Goal: Task Accomplishment & Management: Complete application form

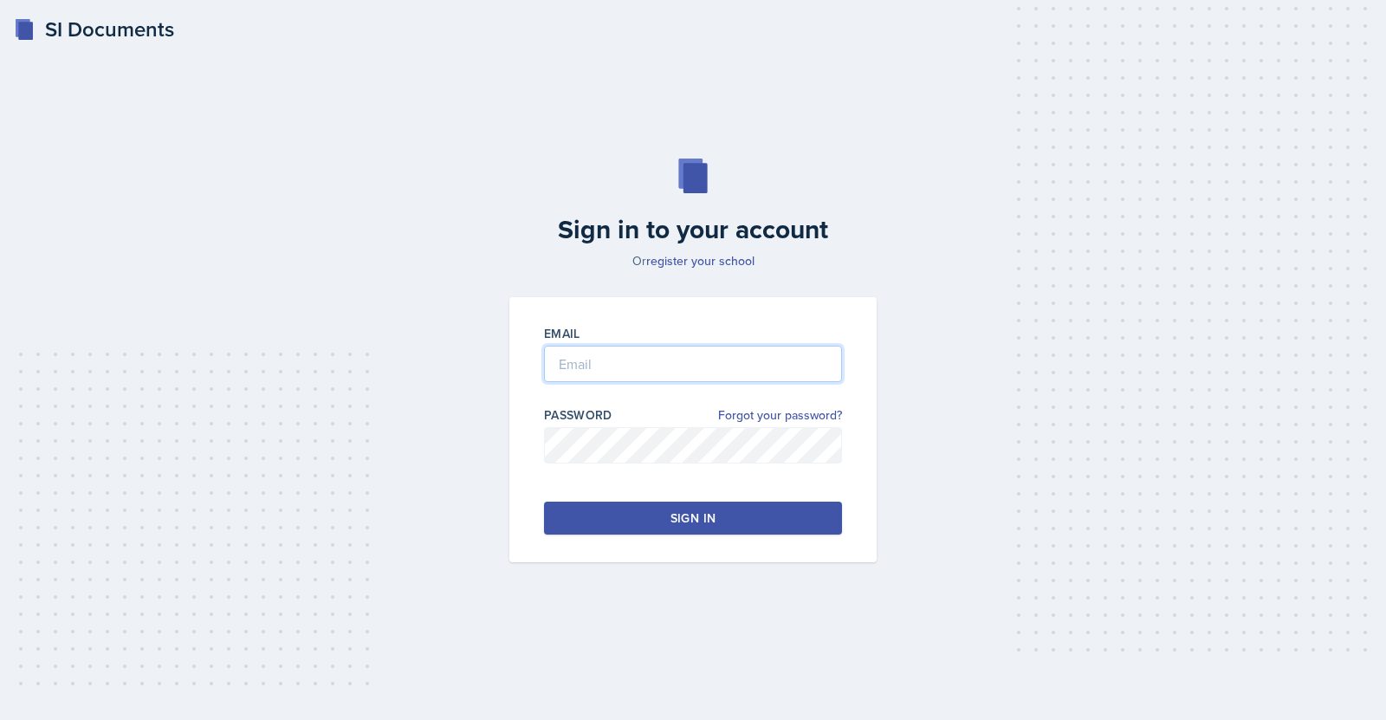
click at [600, 359] on input "email" at bounding box center [693, 364] width 298 height 36
type input "[EMAIL_ADDRESS][DOMAIN_NAME]"
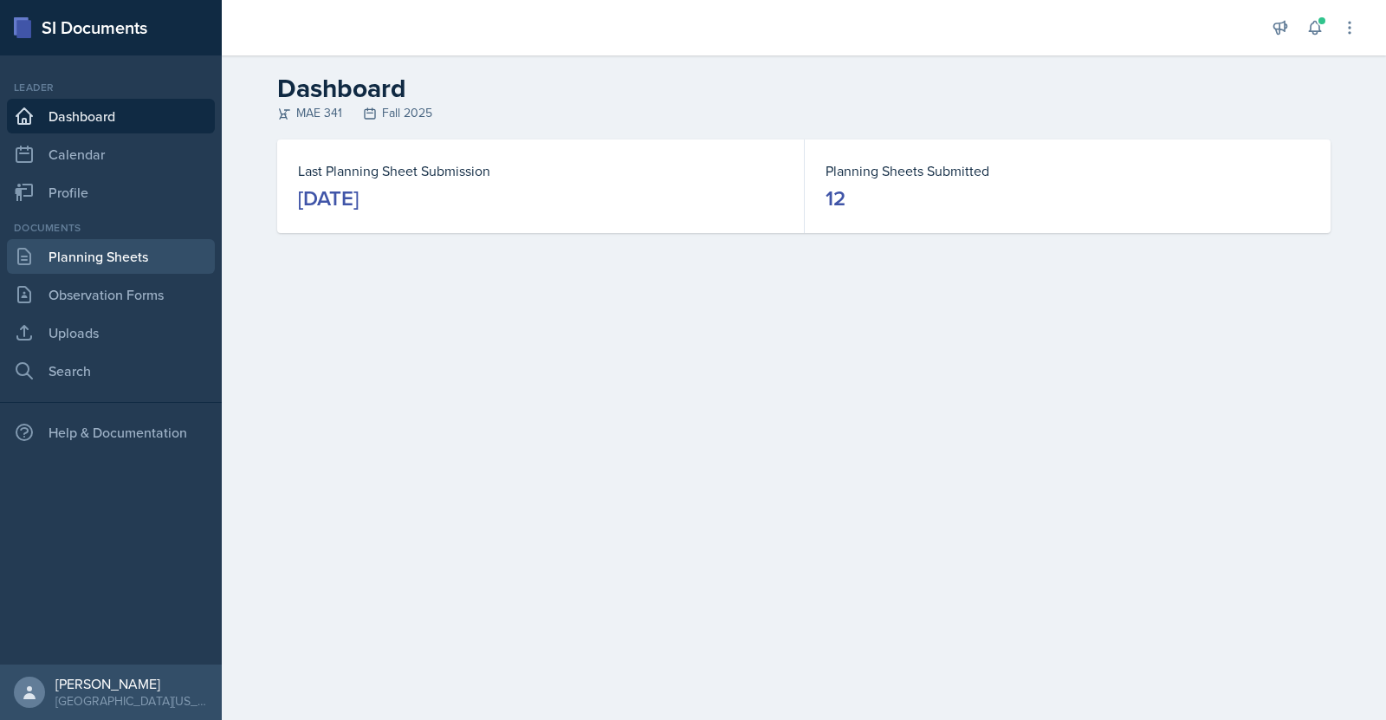
click at [94, 257] on link "Planning Sheets" at bounding box center [111, 256] width 208 height 35
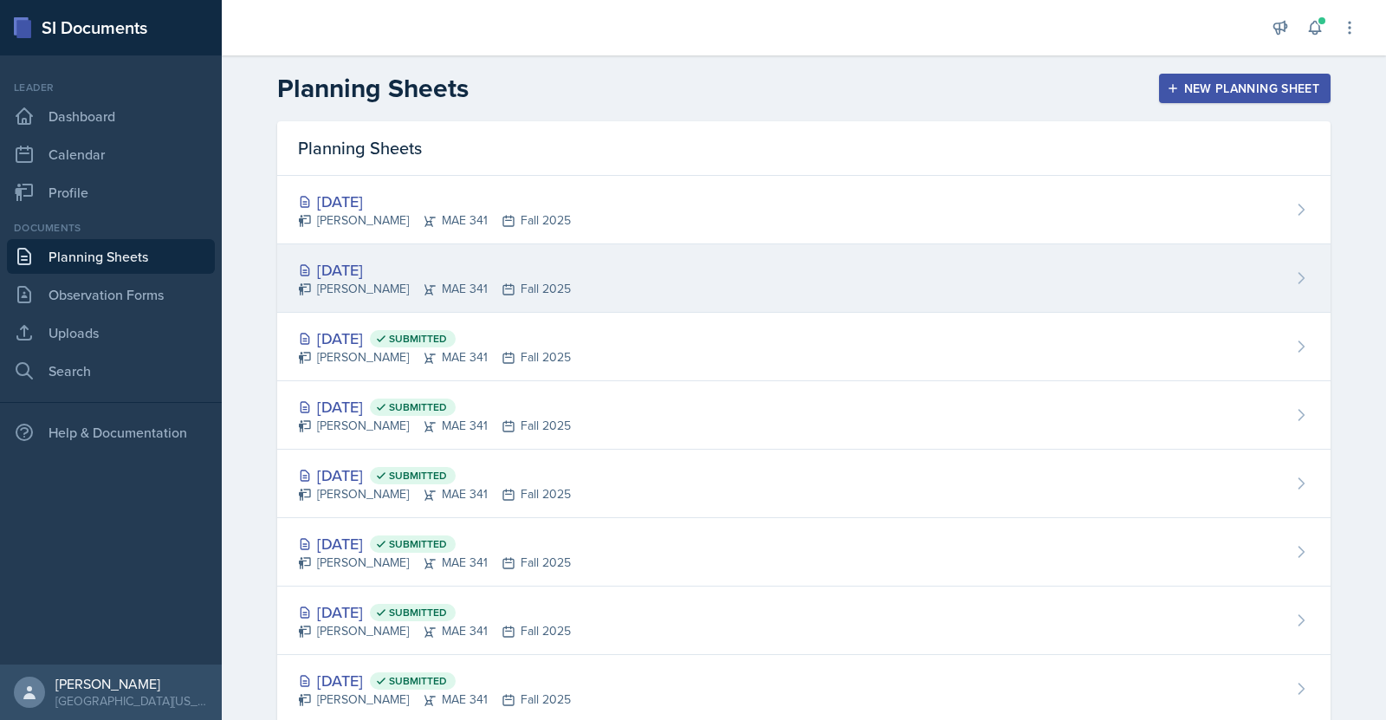
click at [378, 271] on div "[DATE]" at bounding box center [434, 269] width 273 height 23
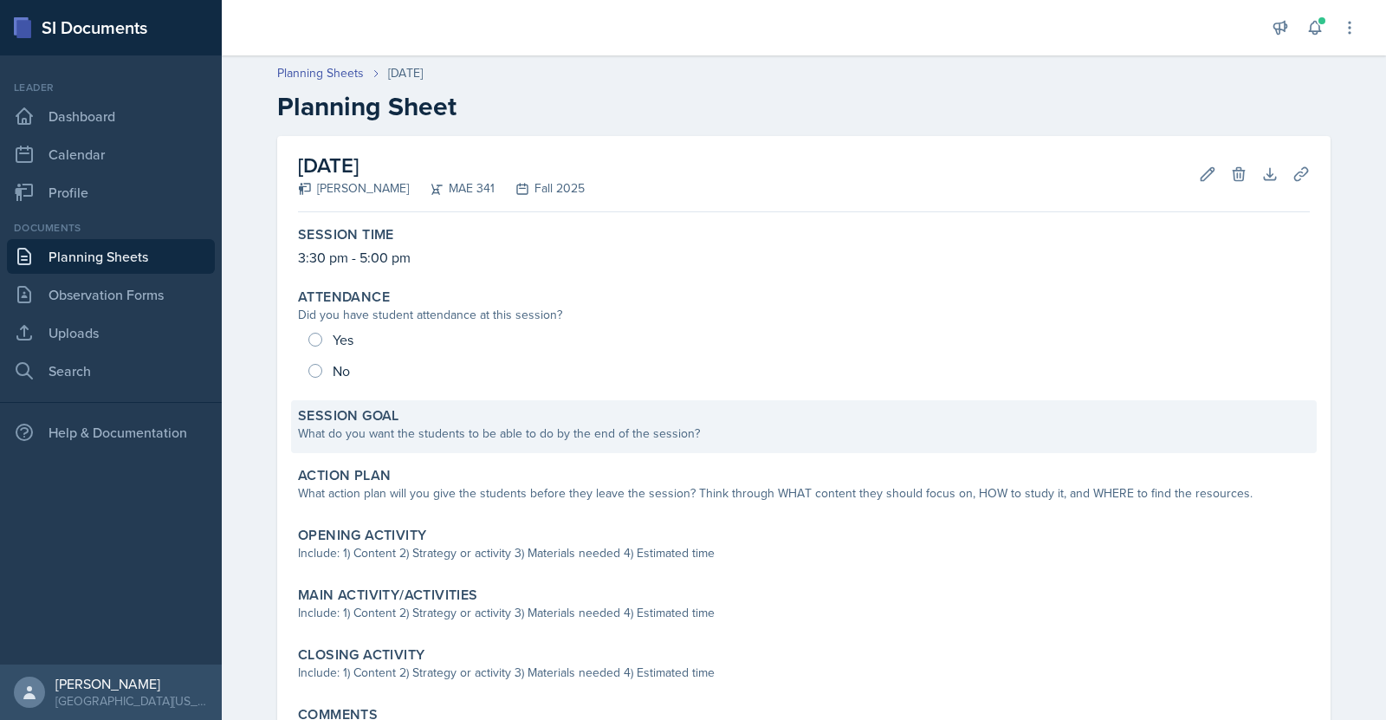
click at [604, 443] on div "Session Goal What do you want the students to be able to do by the end of the s…" at bounding box center [803, 426] width 1025 height 53
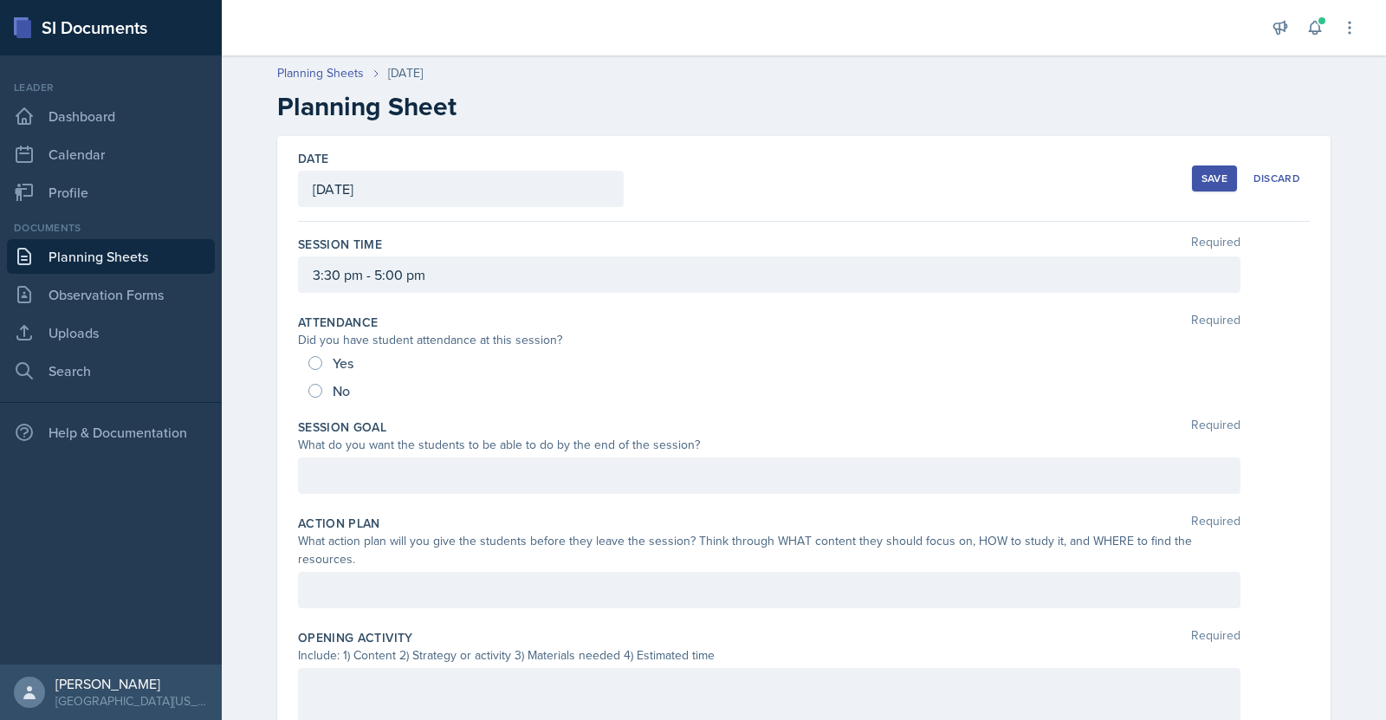
click at [482, 476] on div at bounding box center [769, 475] width 942 height 36
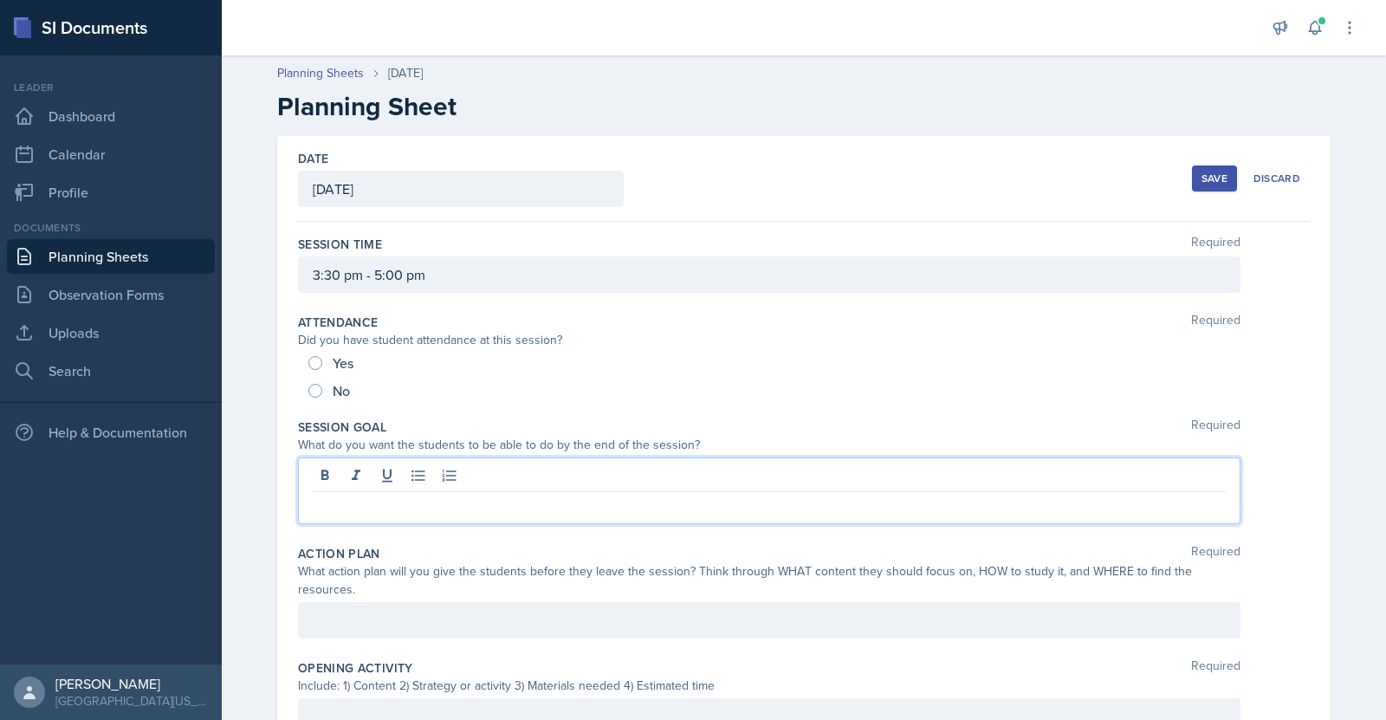
click at [437, 512] on p at bounding box center [769, 505] width 913 height 21
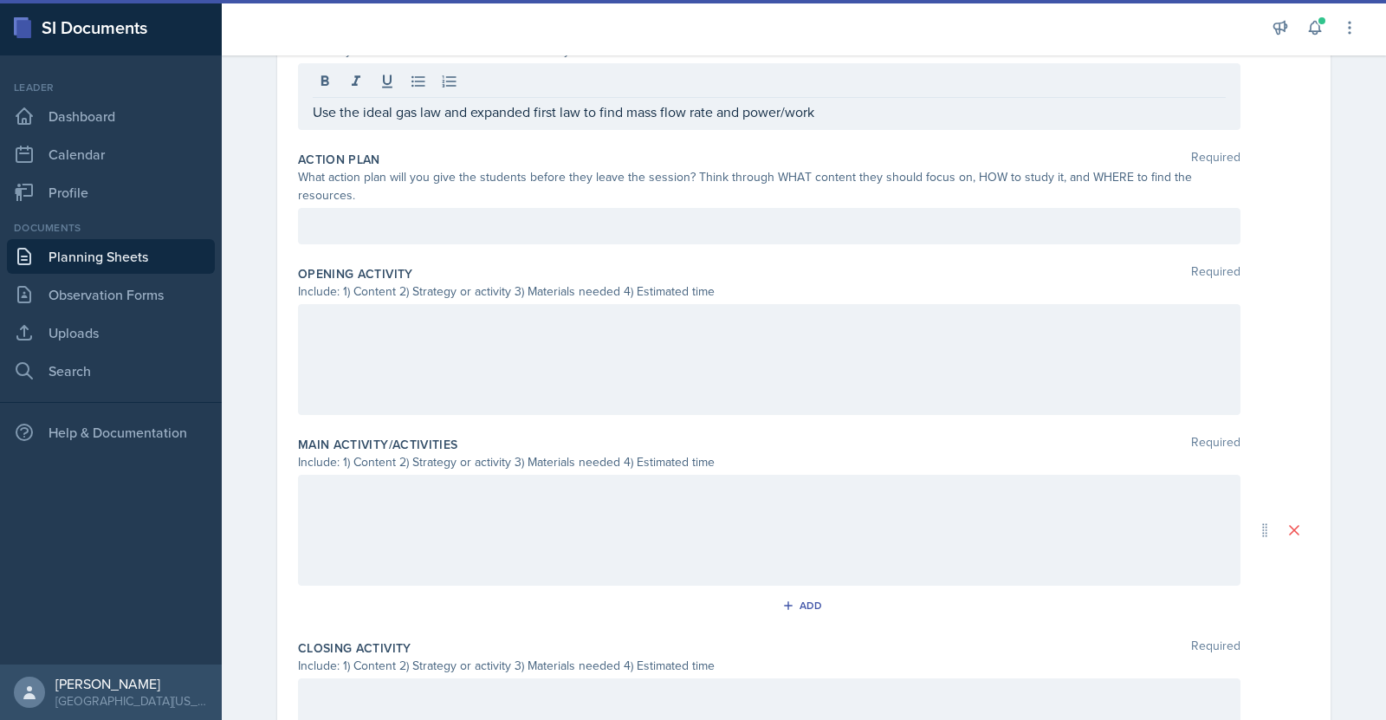
scroll to position [392, 0]
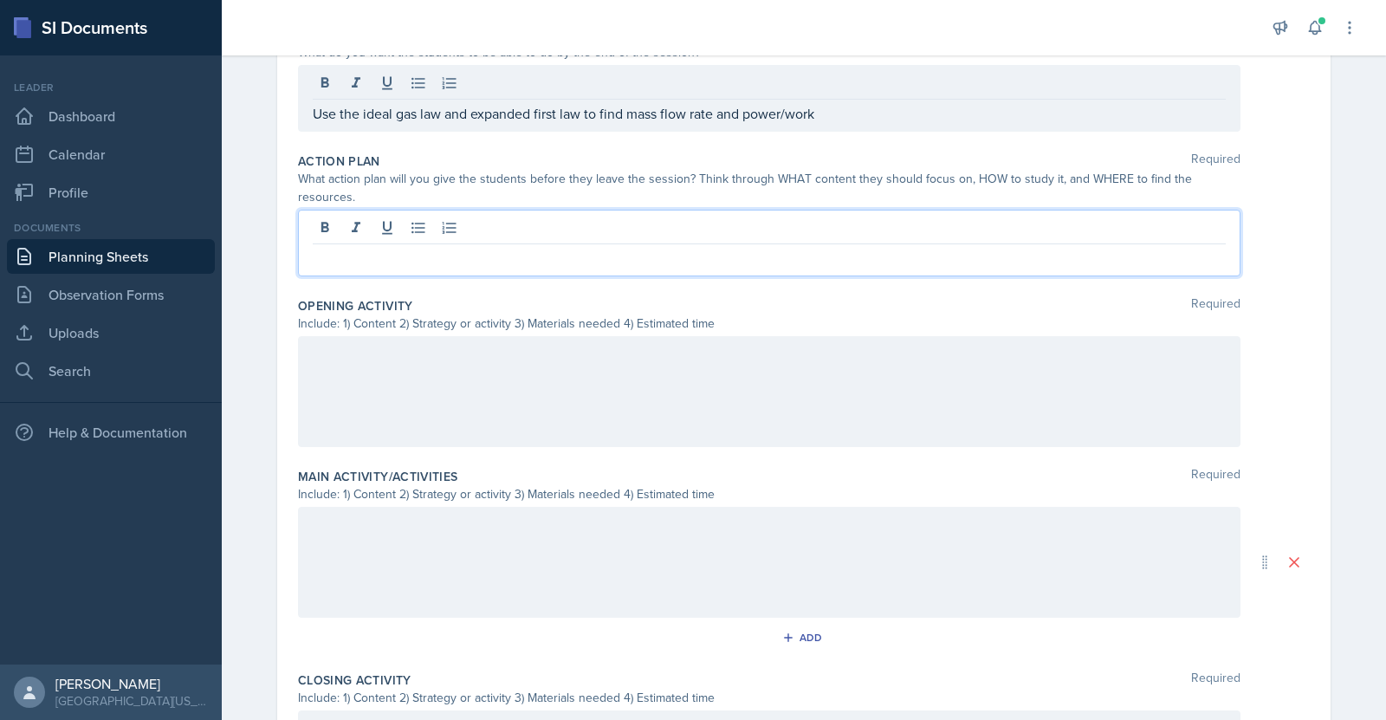
click at [747, 210] on div at bounding box center [769, 243] width 942 height 67
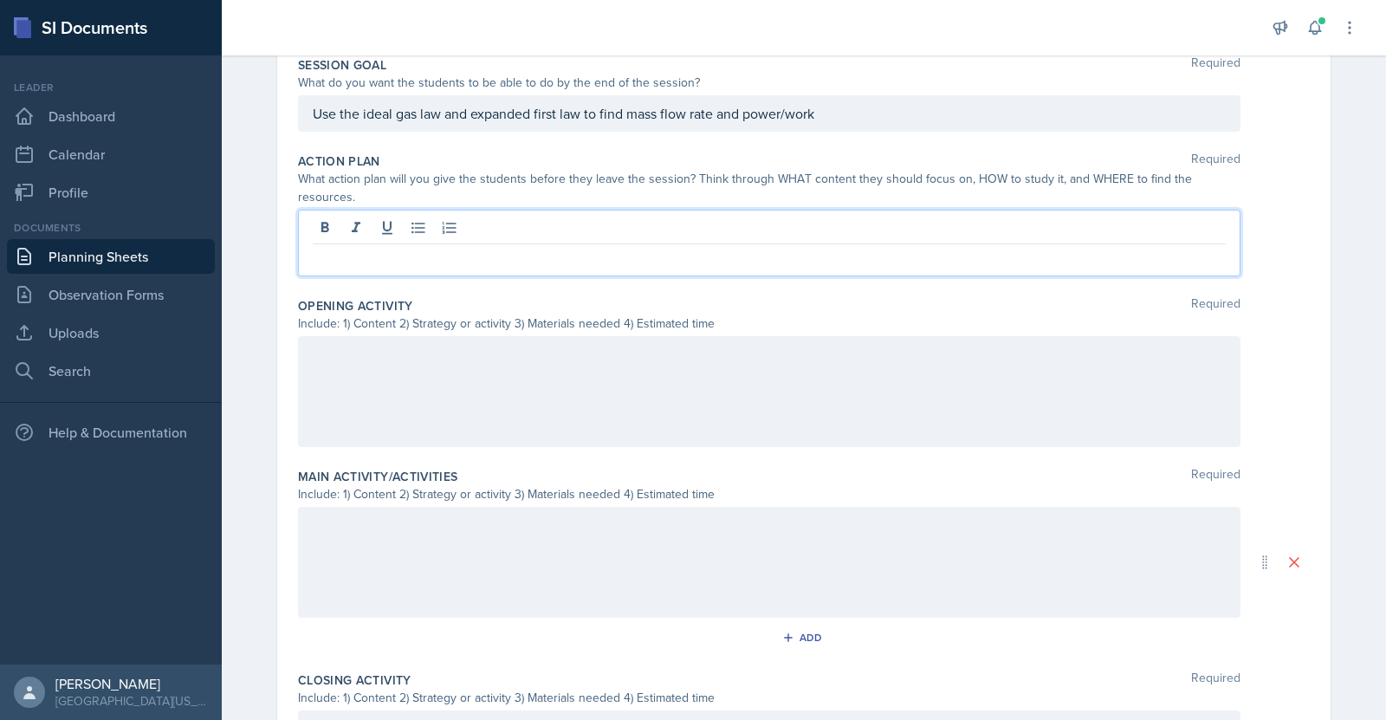
click at [454, 248] on p at bounding box center [769, 258] width 913 height 21
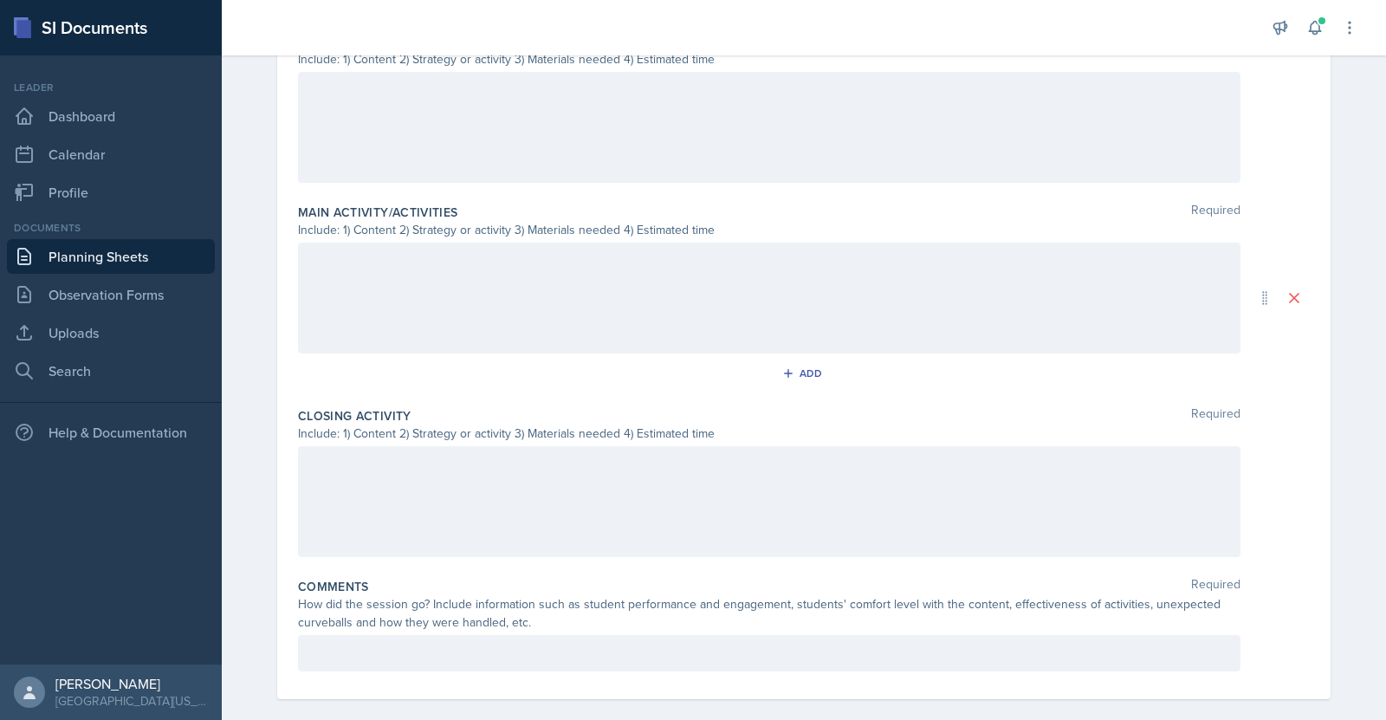
scroll to position [650, 0]
click at [451, 476] on div at bounding box center [769, 498] width 942 height 111
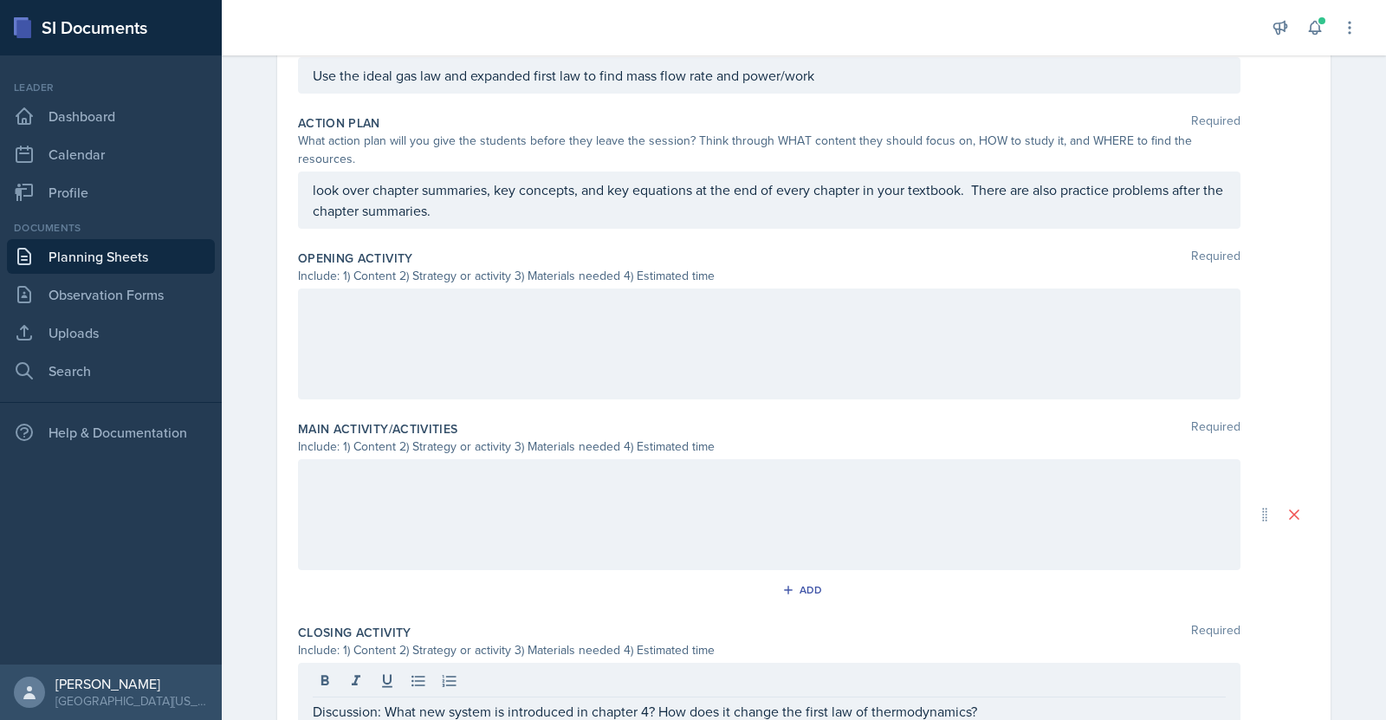
scroll to position [401, 0]
click at [508, 474] on div at bounding box center [769, 513] width 942 height 111
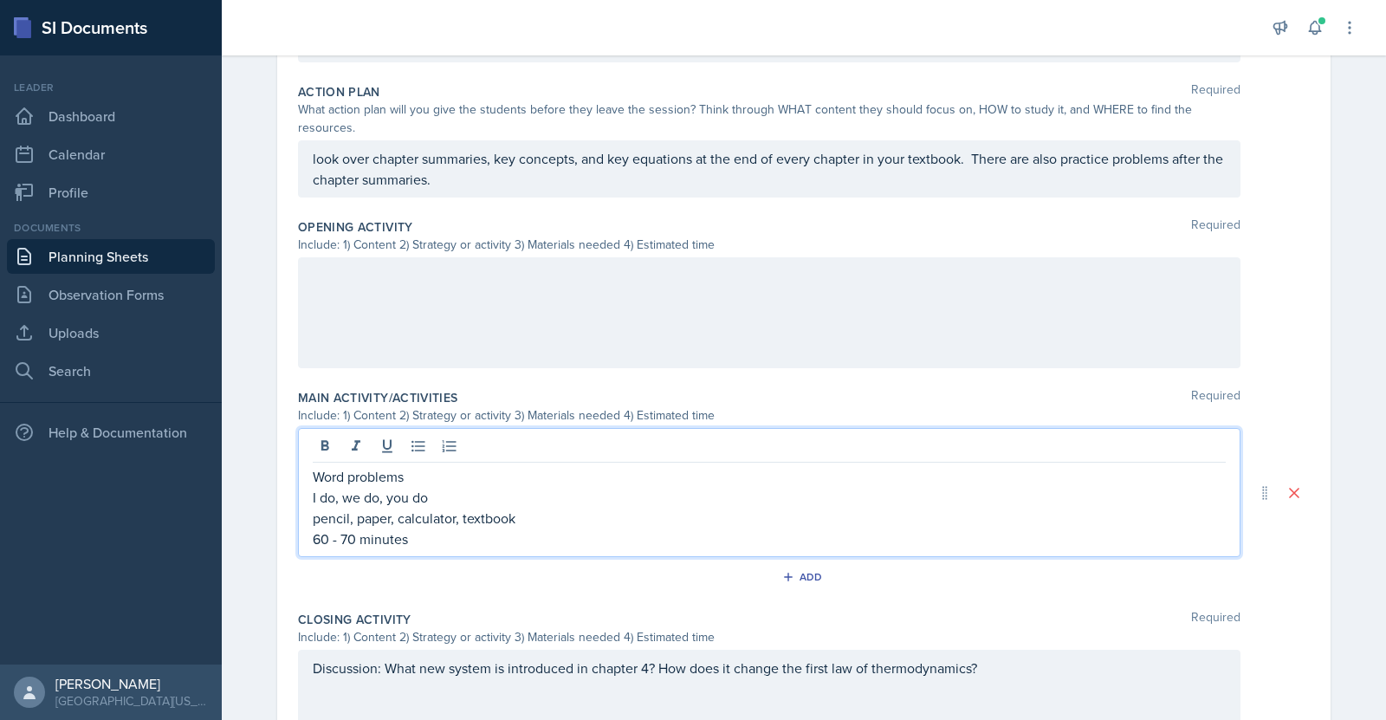
click at [1073, 650] on div "Discussion: What new system is introduced in chapter 4? How does it change the …" at bounding box center [769, 705] width 942 height 111
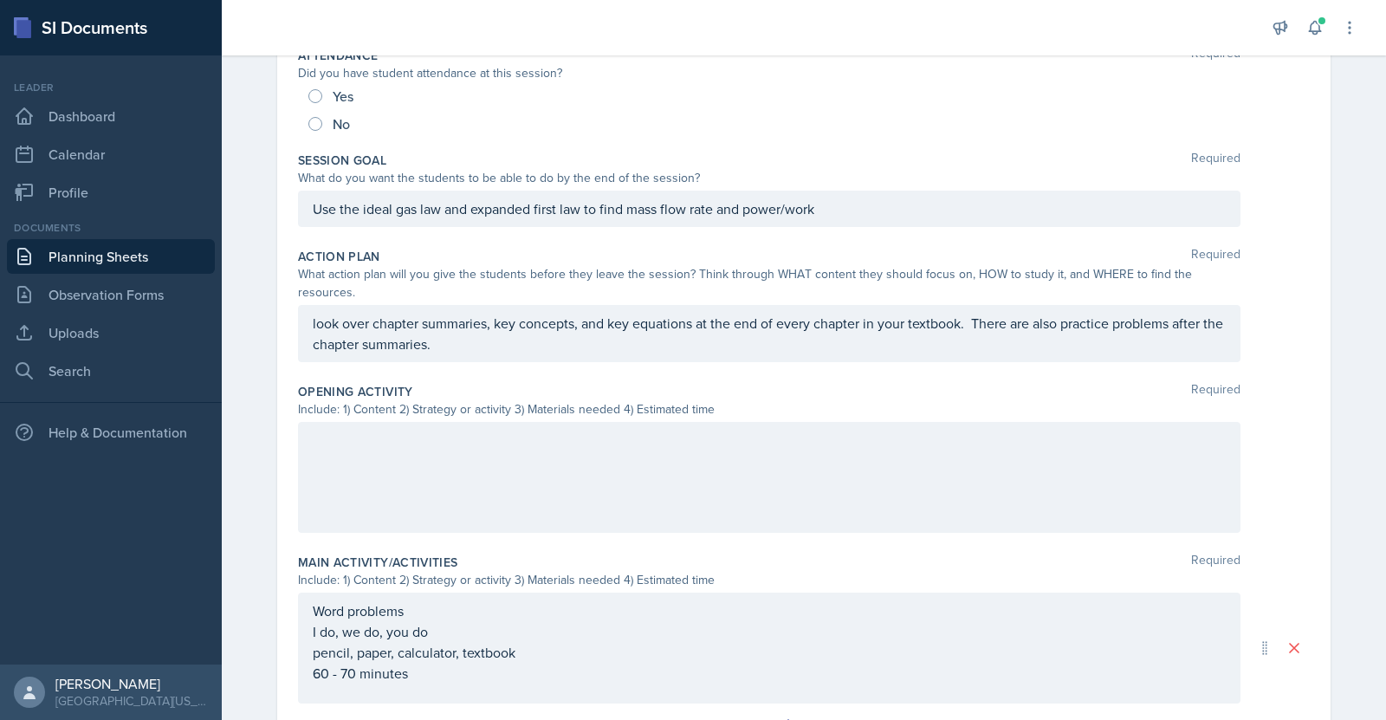
scroll to position [297, 0]
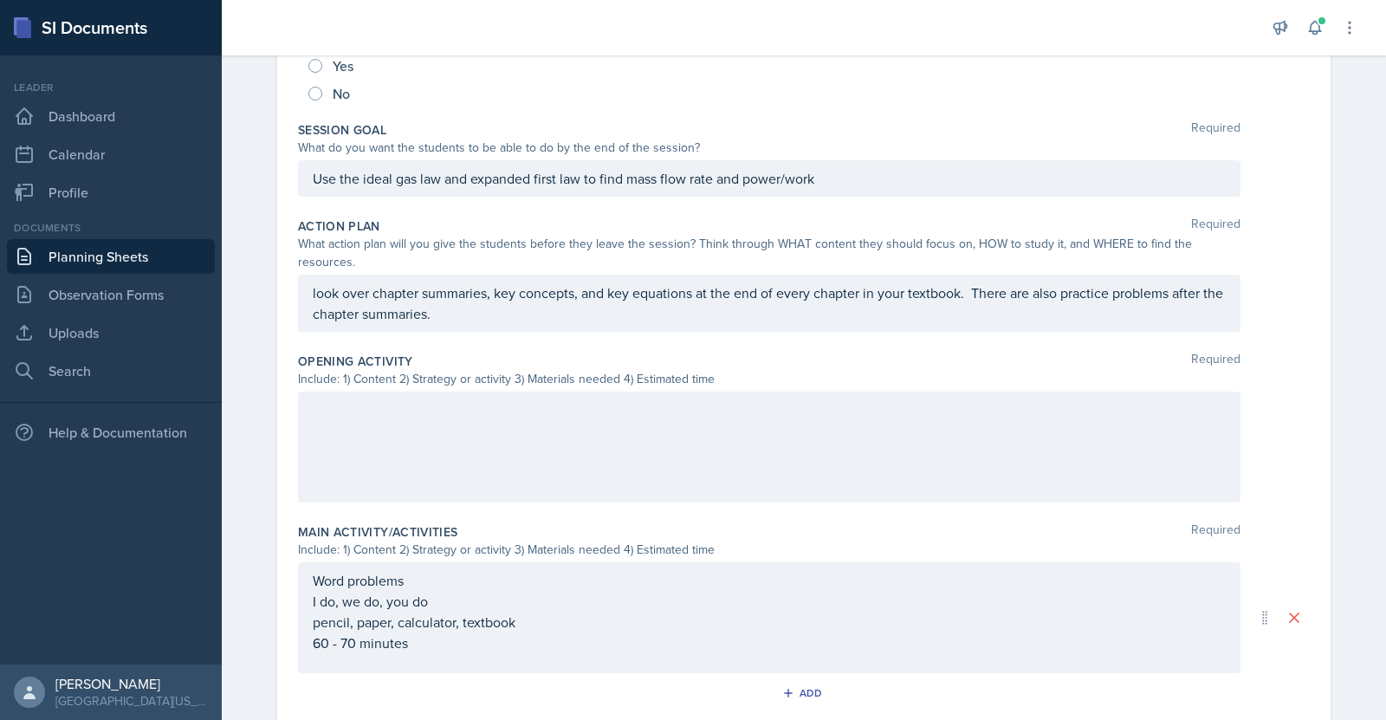
click at [460, 417] on p at bounding box center [769, 409] width 913 height 21
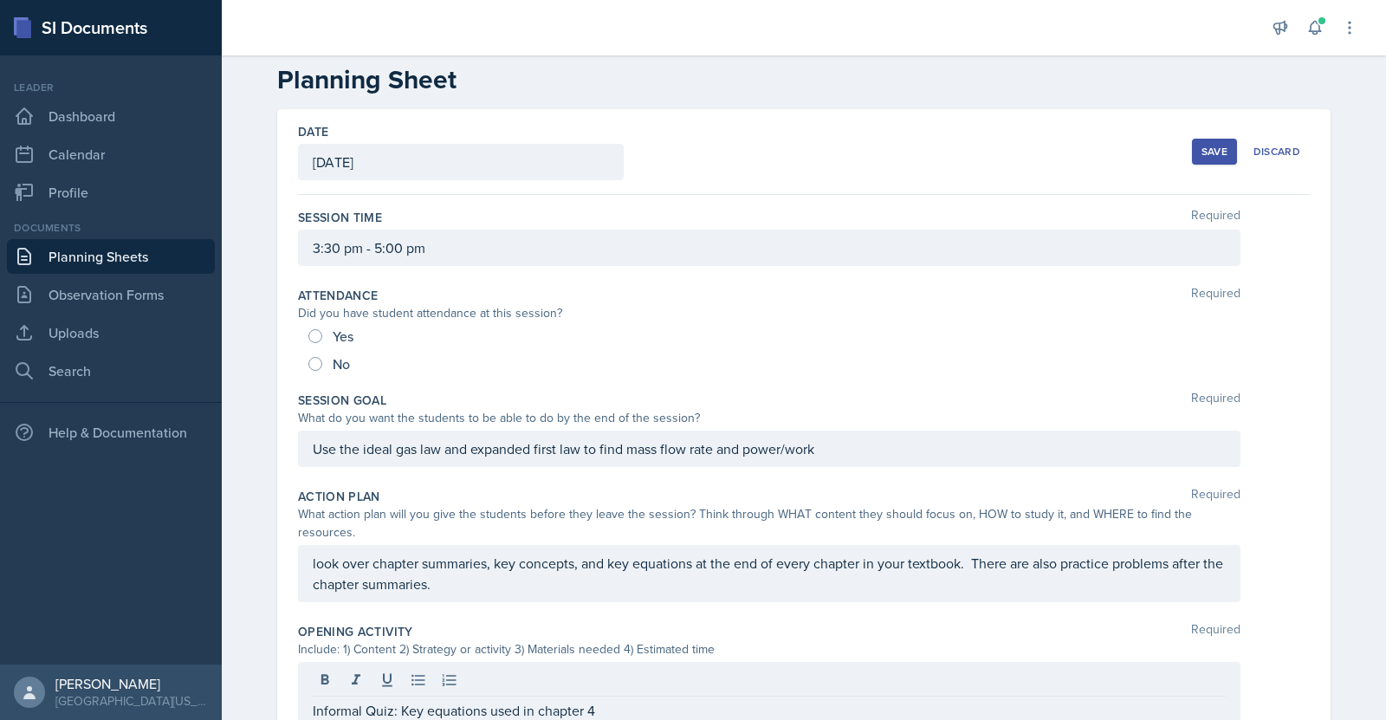
scroll to position [3, 0]
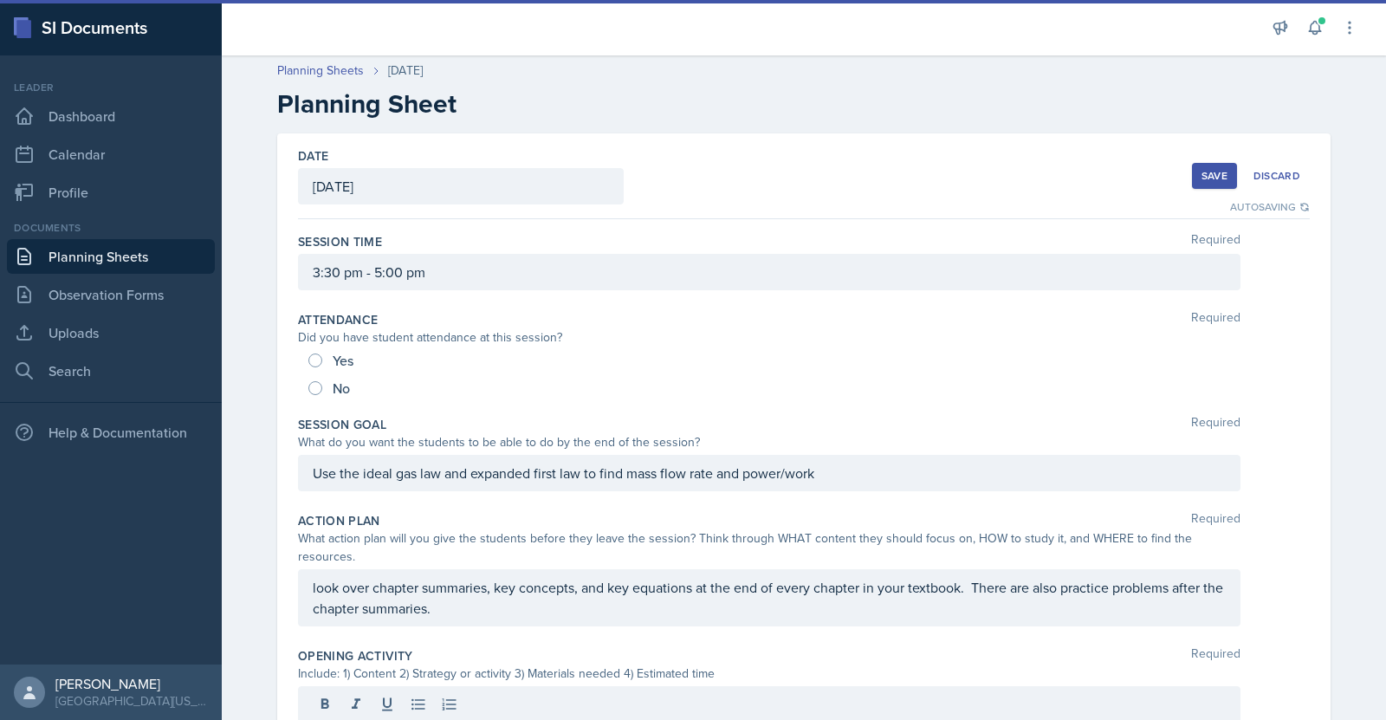
click at [1201, 182] on div "Save" at bounding box center [1214, 176] width 26 height 14
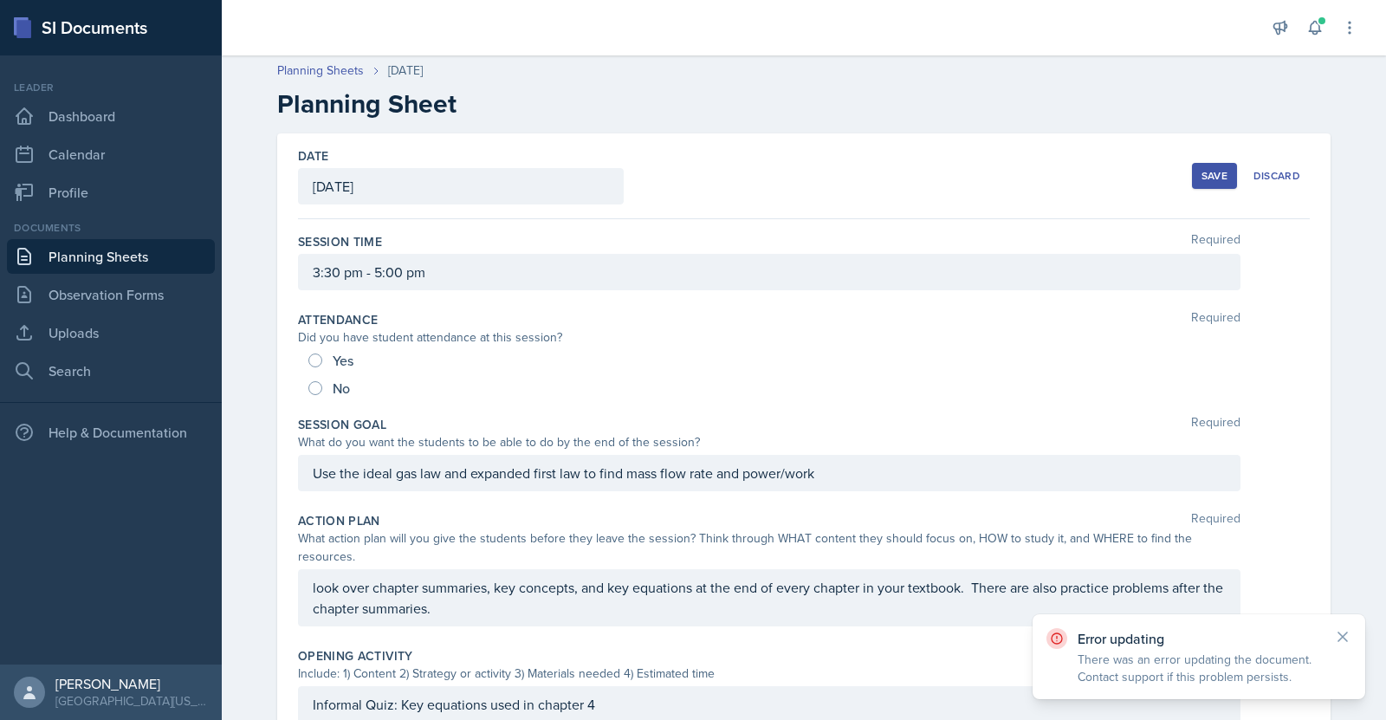
click at [94, 250] on link "Planning Sheets" at bounding box center [111, 256] width 208 height 35
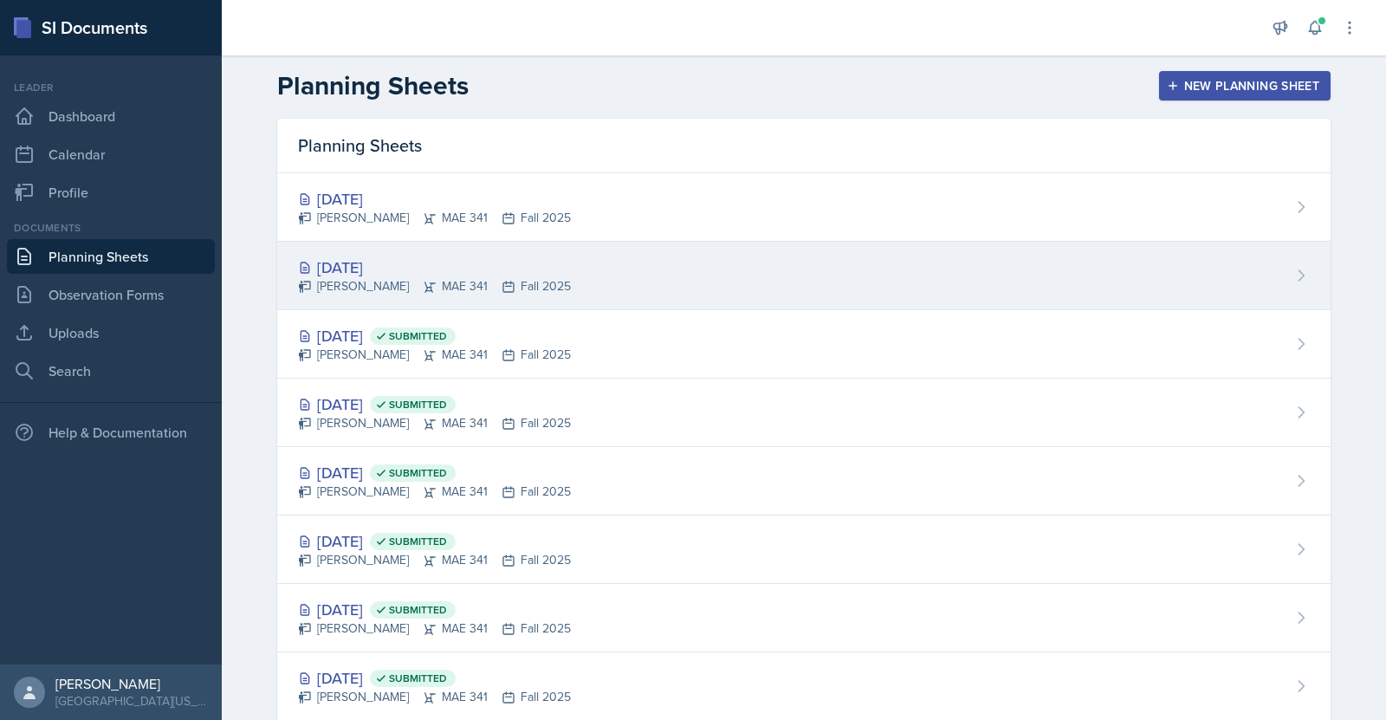
click at [374, 265] on div "[DATE]" at bounding box center [434, 266] width 273 height 23
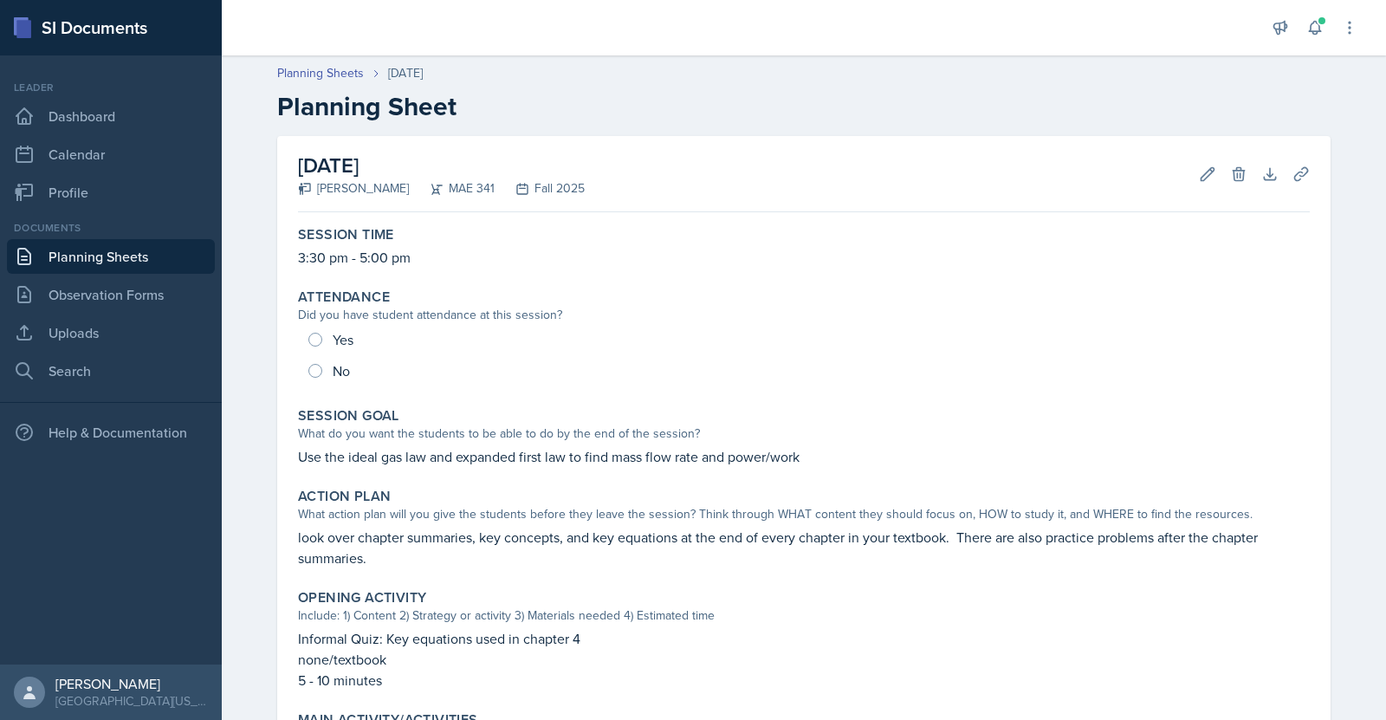
click at [137, 252] on link "Planning Sheets" at bounding box center [111, 256] width 208 height 35
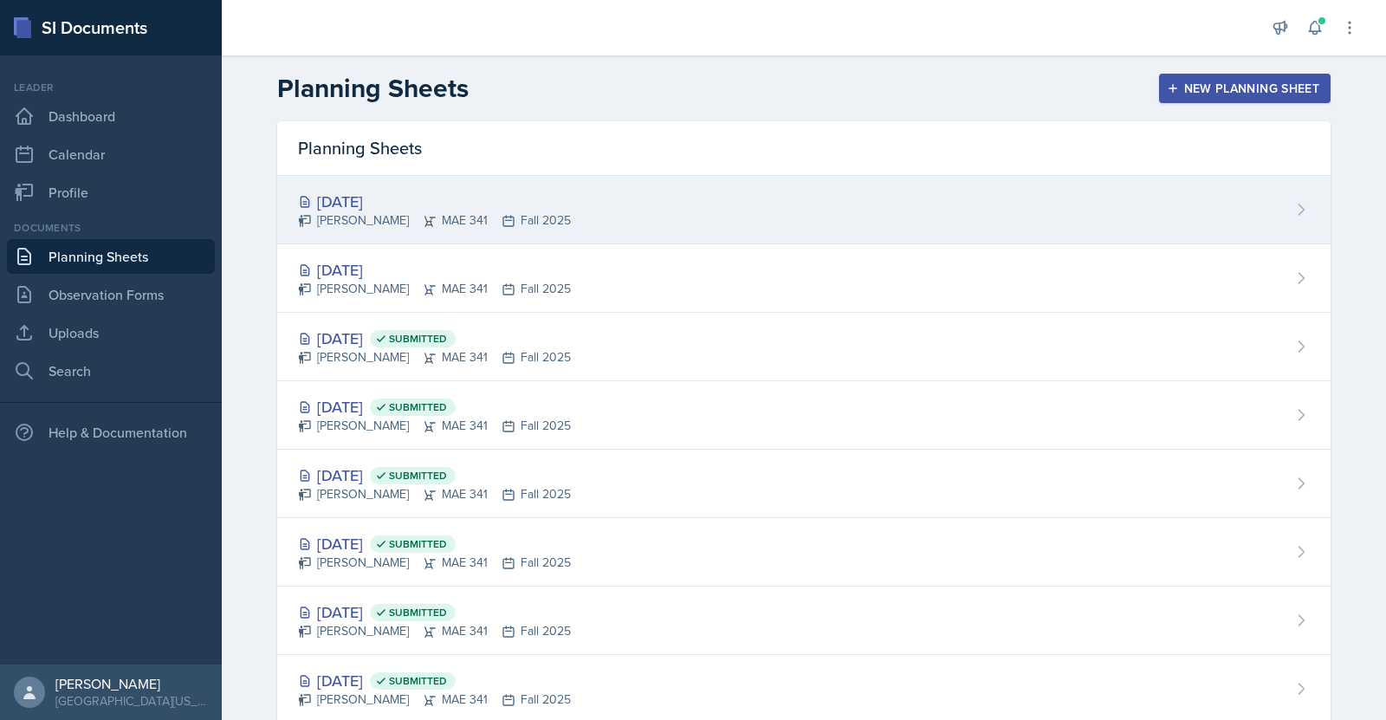
click at [355, 197] on div "[DATE]" at bounding box center [434, 201] width 273 height 23
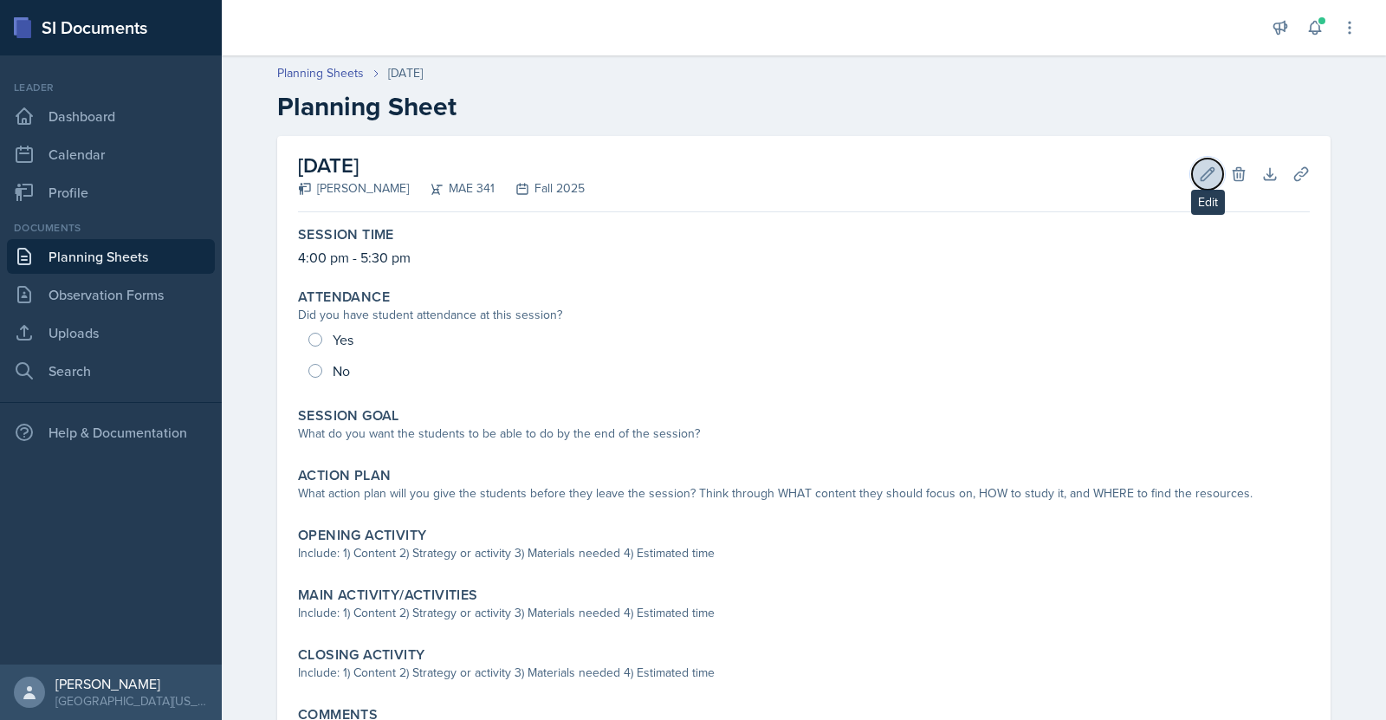
click at [1199, 175] on icon at bounding box center [1207, 173] width 17 height 17
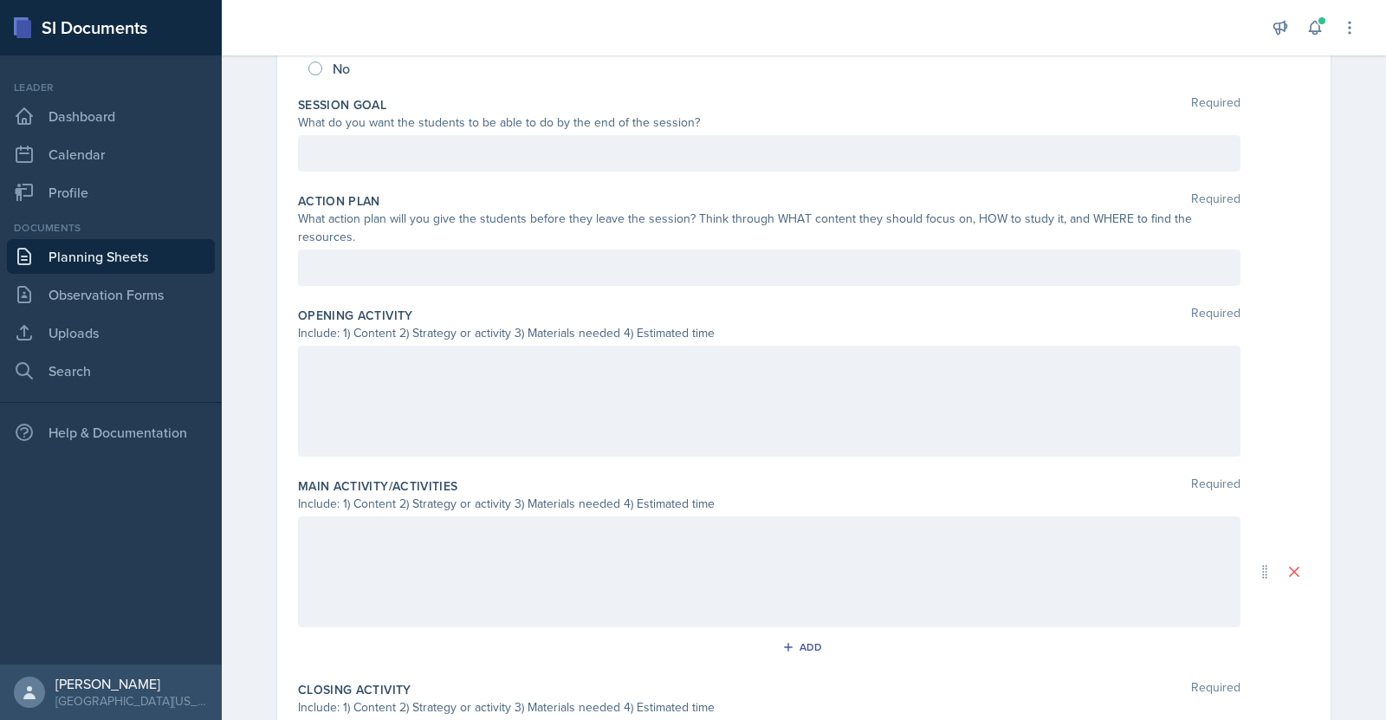
scroll to position [318, 0]
click at [666, 566] on div at bounding box center [769, 576] width 942 height 111
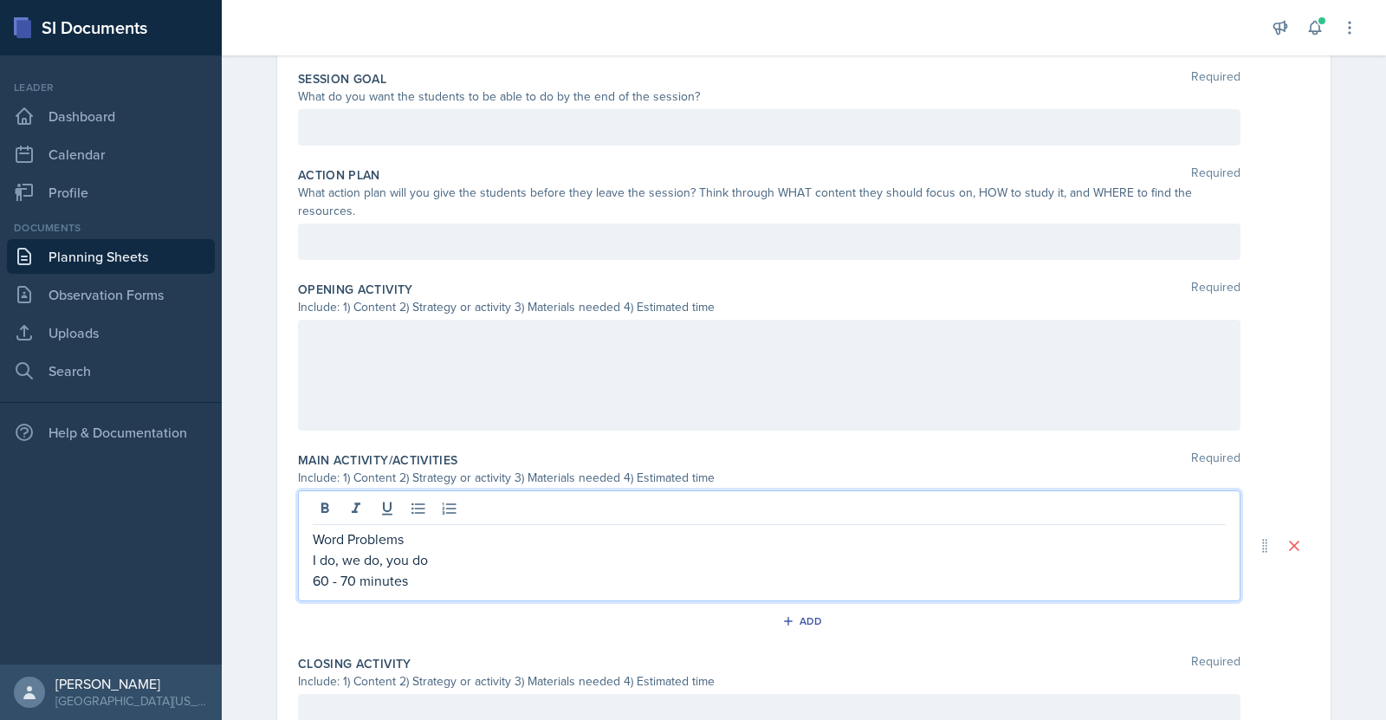
click at [611, 549] on p "I do, we do, you do" at bounding box center [769, 559] width 913 height 21
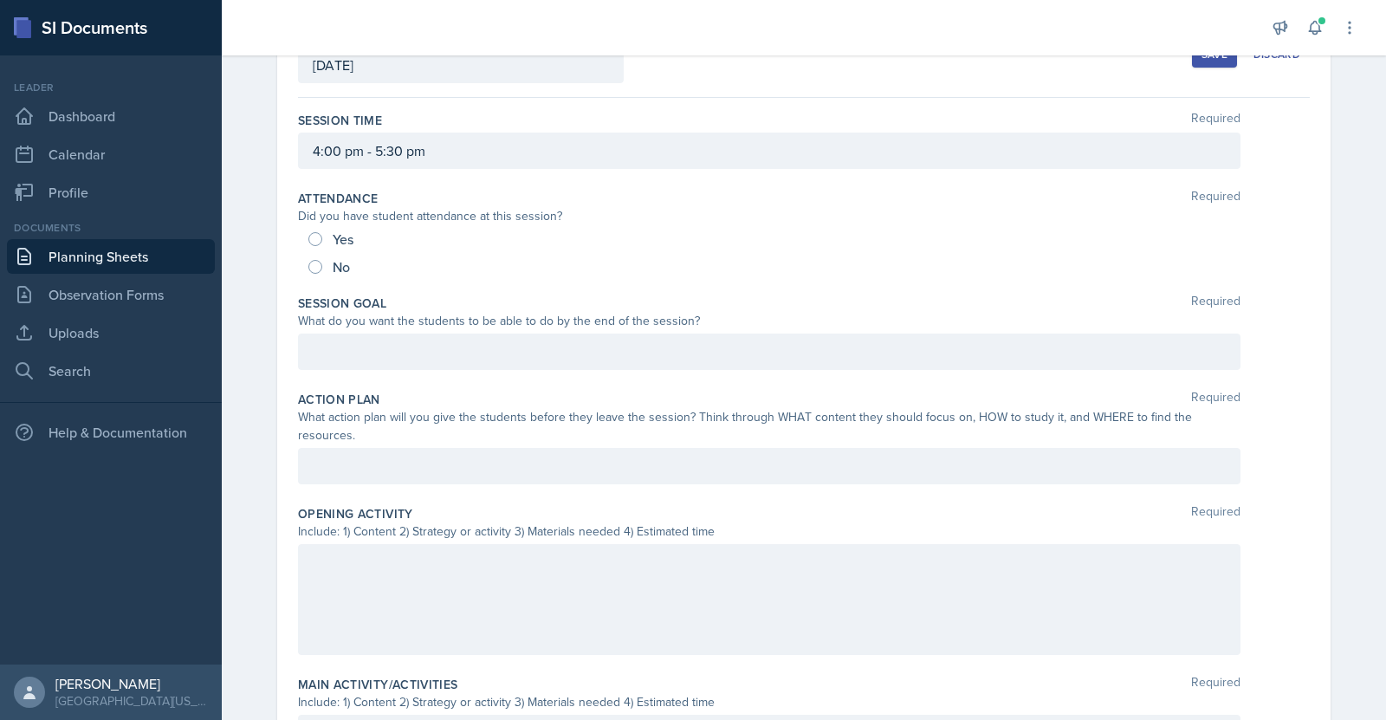
scroll to position [0, 0]
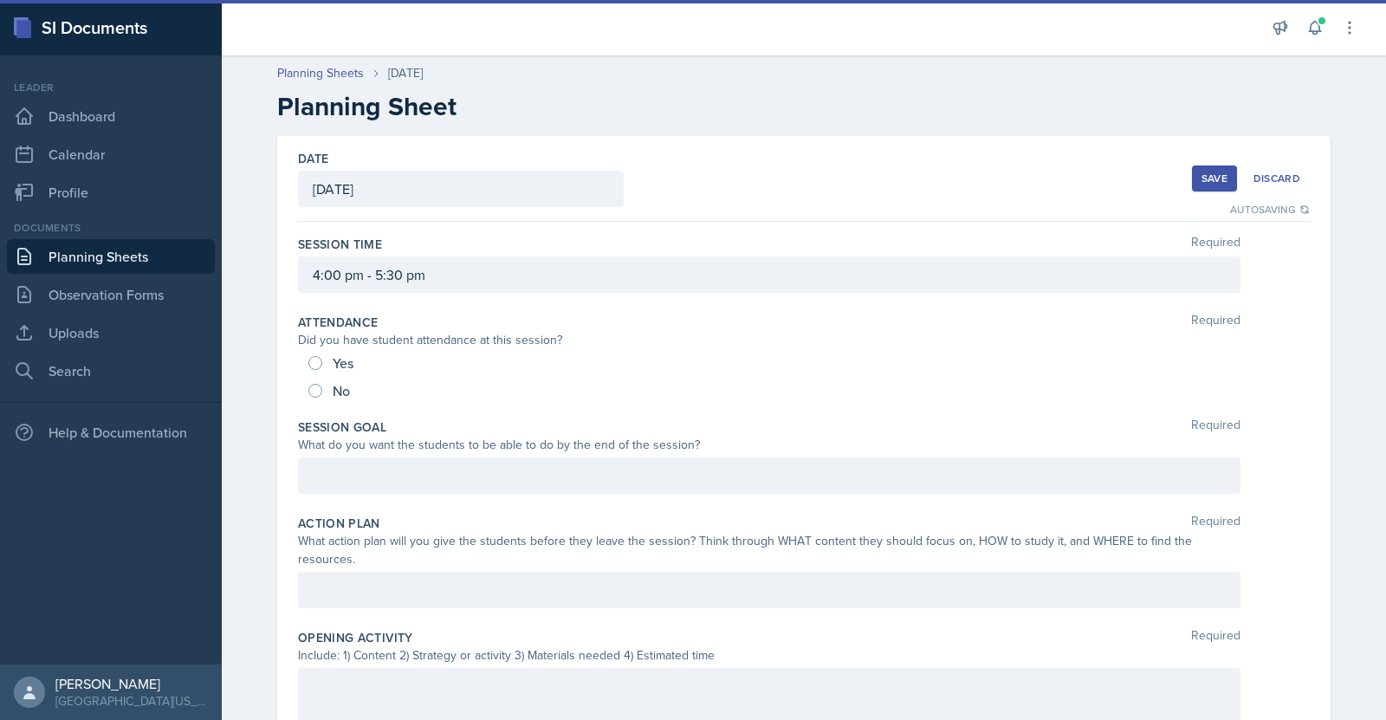
click at [1206, 173] on div "Save" at bounding box center [1214, 178] width 26 height 14
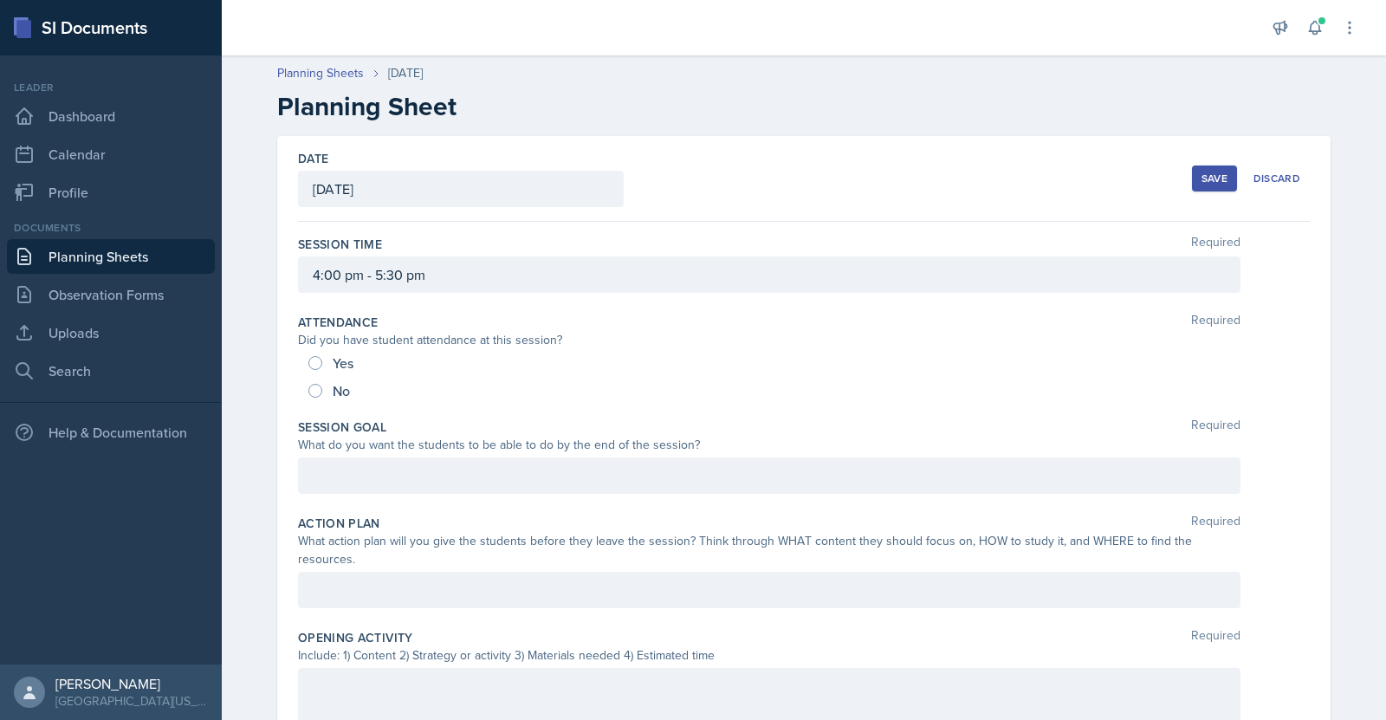
click at [1211, 170] on button "Save" at bounding box center [1214, 178] width 45 height 26
